Goal: Task Accomplishment & Management: Manage account settings

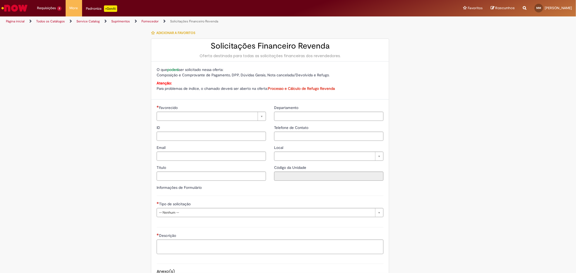
type input "**********"
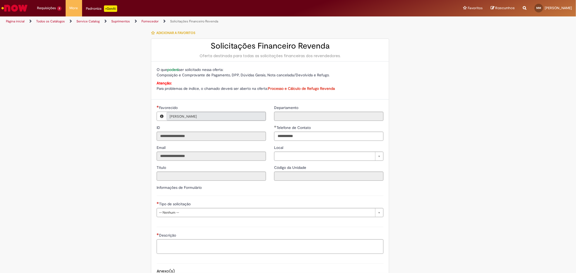
type input "**********"
click at [63, 54] on span "11d atrás 11 dias atrás R13425046" at bounding box center [63, 55] width 49 height 4
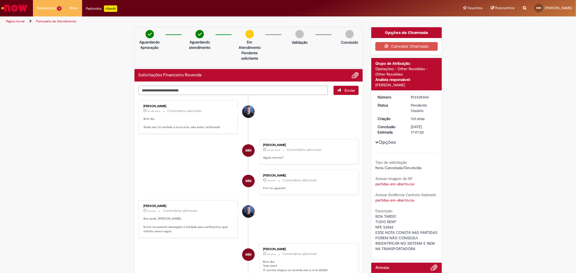
click at [162, 90] on textarea "Digite sua mensagem aqui..." at bounding box center [232, 90] width 189 height 9
type textarea "**********"
click at [345, 90] on span "Enviar" at bounding box center [349, 90] width 11 height 5
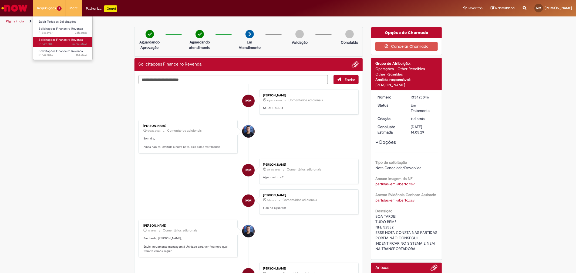
click at [68, 42] on span "Solicitações Financeiro Revenda" at bounding box center [61, 40] width 44 height 4
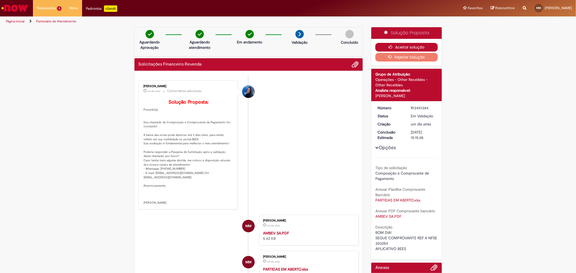
click at [396, 45] on button "Aceitar solução" at bounding box center [406, 47] width 62 height 9
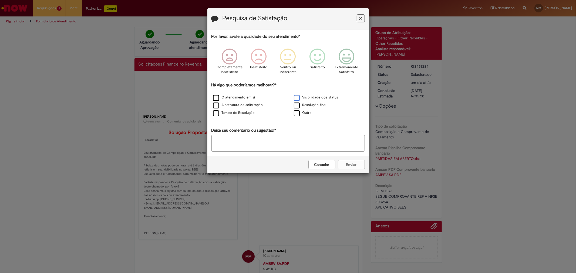
click at [298, 97] on label "Visibilidade dos status" at bounding box center [316, 97] width 45 height 5
click at [299, 105] on label "Resolução final" at bounding box center [310, 105] width 33 height 5
click at [349, 56] on icon "Feedback" at bounding box center [346, 57] width 20 height 16
click at [352, 169] on button "Enviar" at bounding box center [351, 164] width 27 height 9
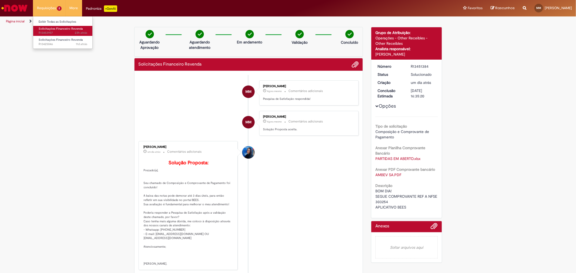
click at [62, 32] on span "23h atrás 23 horas atrás R13453957" at bounding box center [63, 33] width 49 height 4
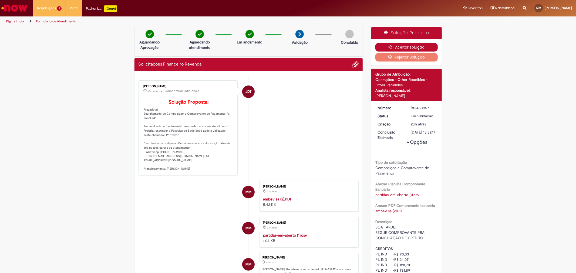
click at [402, 45] on button "Aceitar solução" at bounding box center [406, 47] width 62 height 9
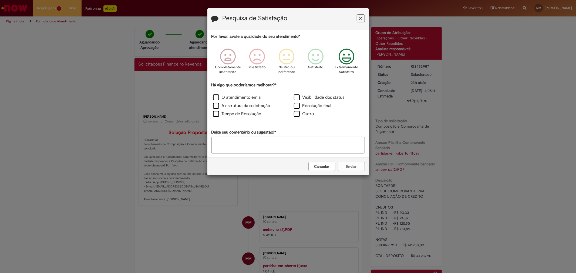
click at [340, 57] on icon "Feedback" at bounding box center [346, 57] width 20 height 16
click at [300, 96] on label "Visibilidade dos status" at bounding box center [319, 97] width 51 height 6
click at [356, 167] on button "Enviar" at bounding box center [351, 166] width 27 height 9
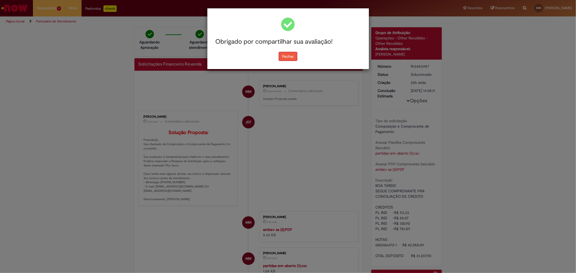
click at [290, 54] on button "Fechar" at bounding box center [288, 56] width 19 height 9
